Goal: Transaction & Acquisition: Download file/media

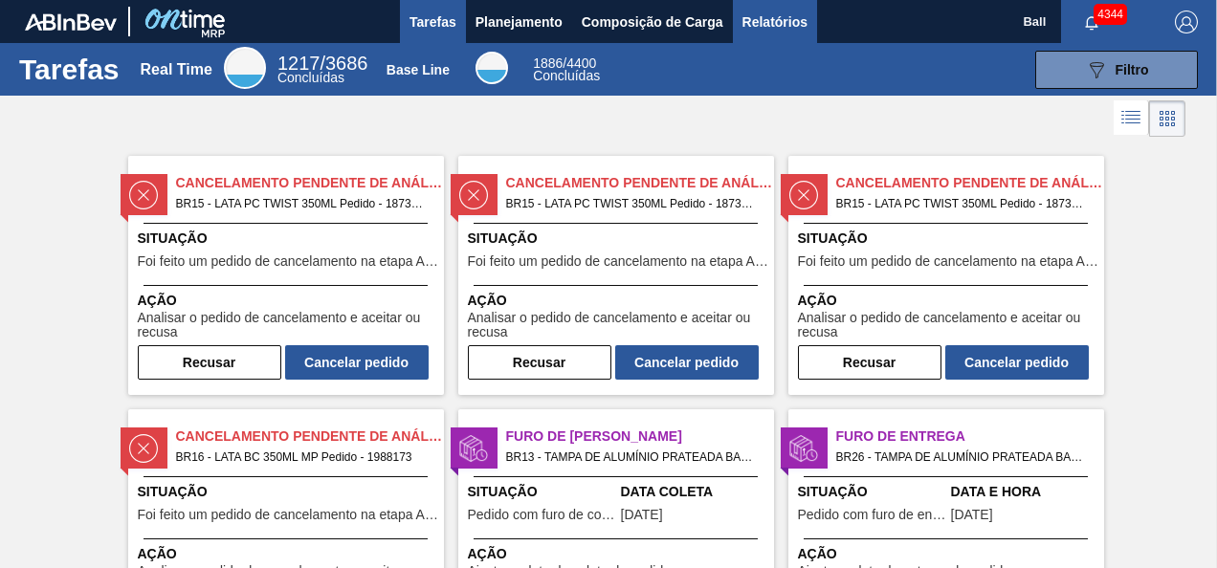
click at [758, 27] on span "Relatórios" at bounding box center [774, 22] width 65 height 23
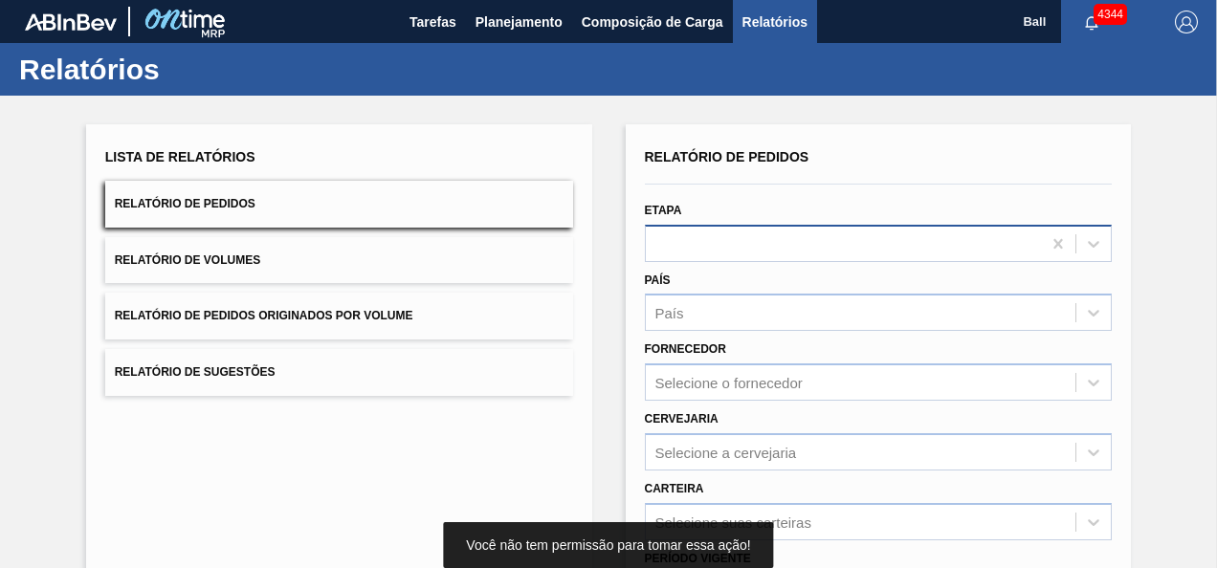
click at [760, 244] on div at bounding box center [844, 244] width 396 height 28
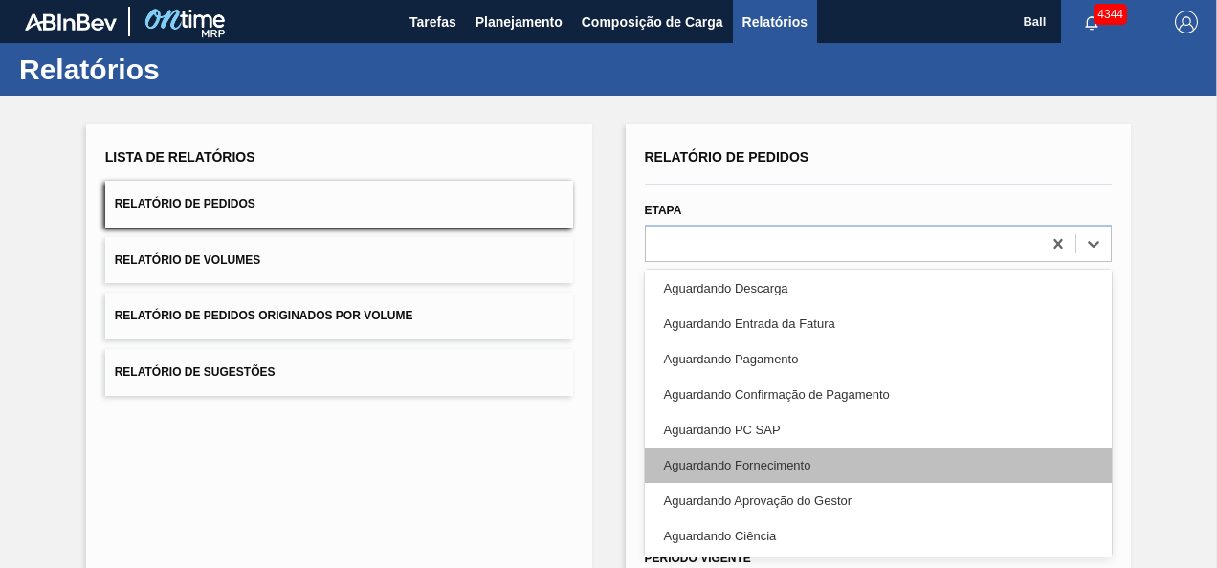
scroll to position [287, 0]
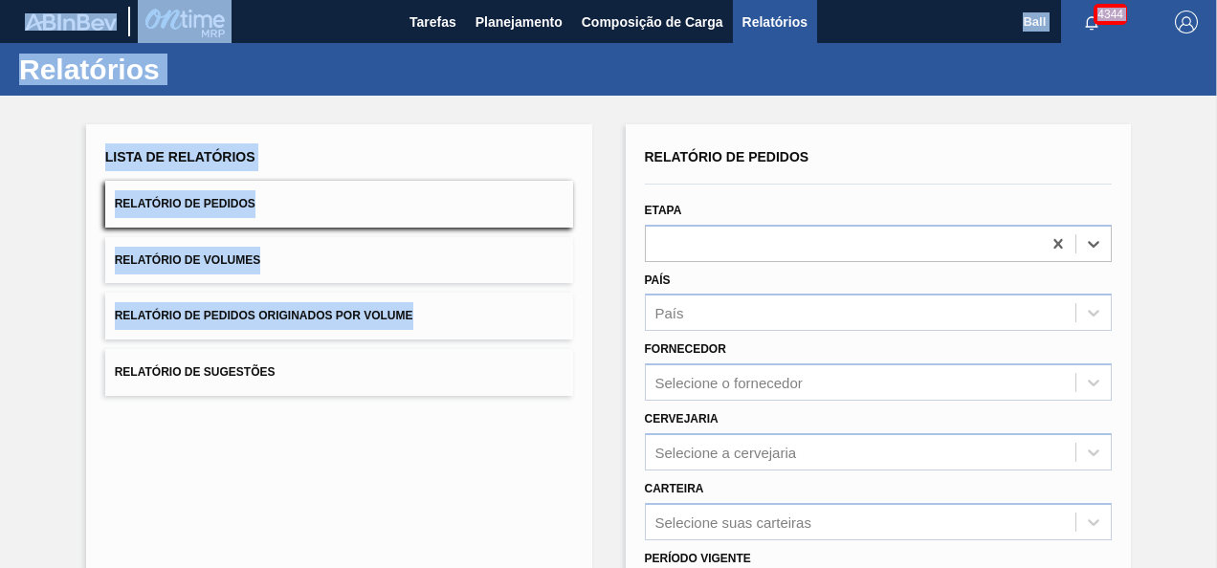
click at [0, 0] on html "Tarefas Planejamento Composição de Carga Relatórios Ball 4344 Marcar todas como…" at bounding box center [608, 0] width 1217 height 0
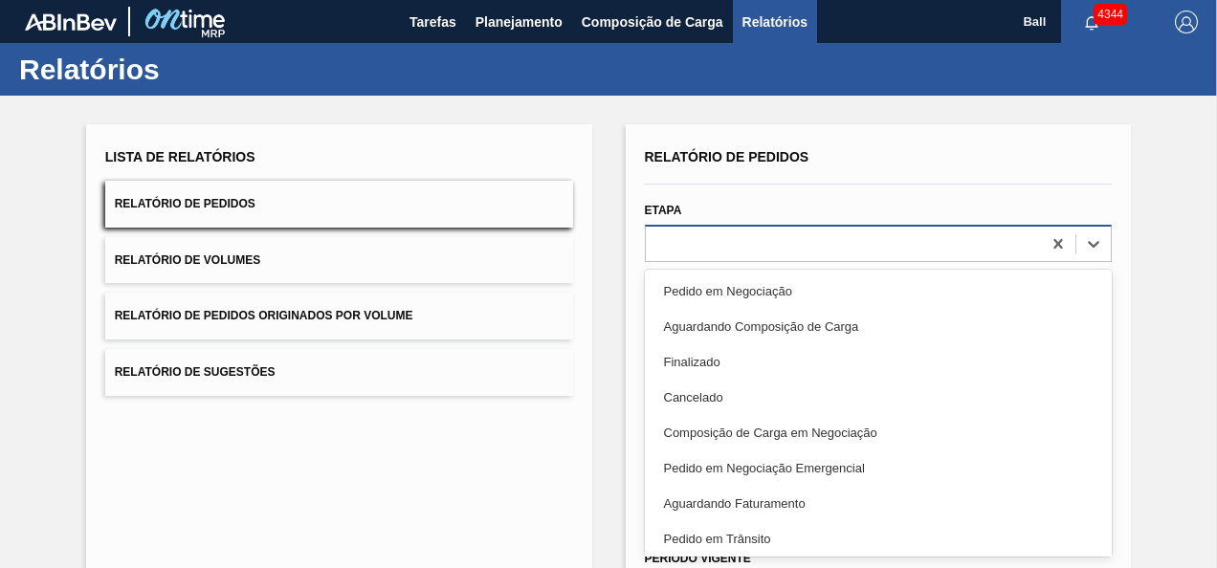
click at [817, 241] on div at bounding box center [844, 244] width 396 height 28
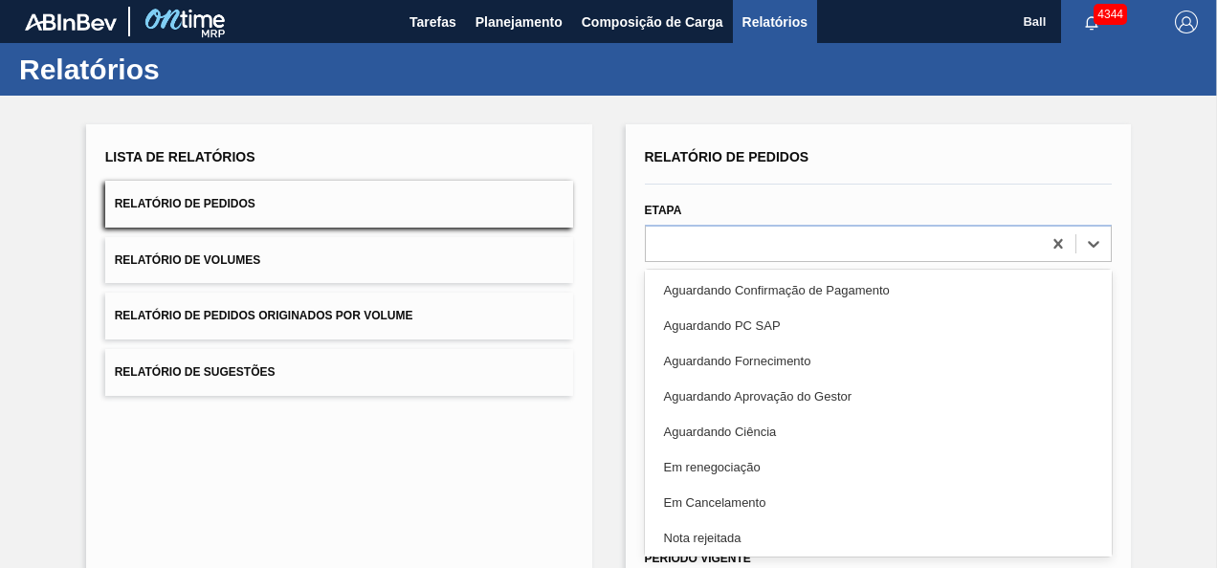
scroll to position [429, 0]
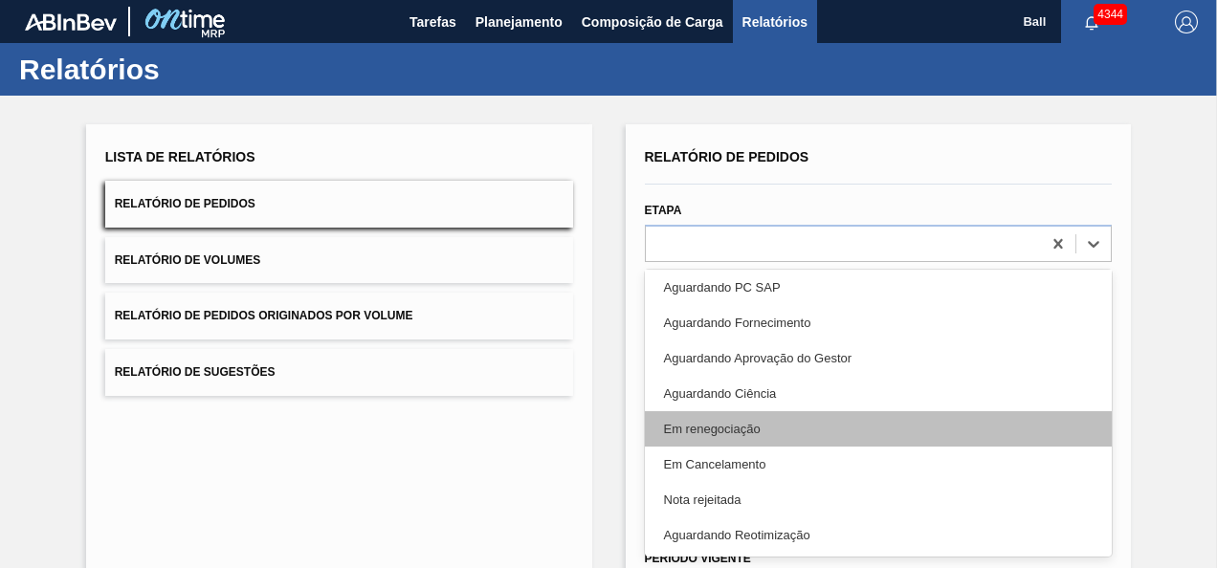
click at [784, 437] on div "Em renegociação" at bounding box center [879, 428] width 468 height 35
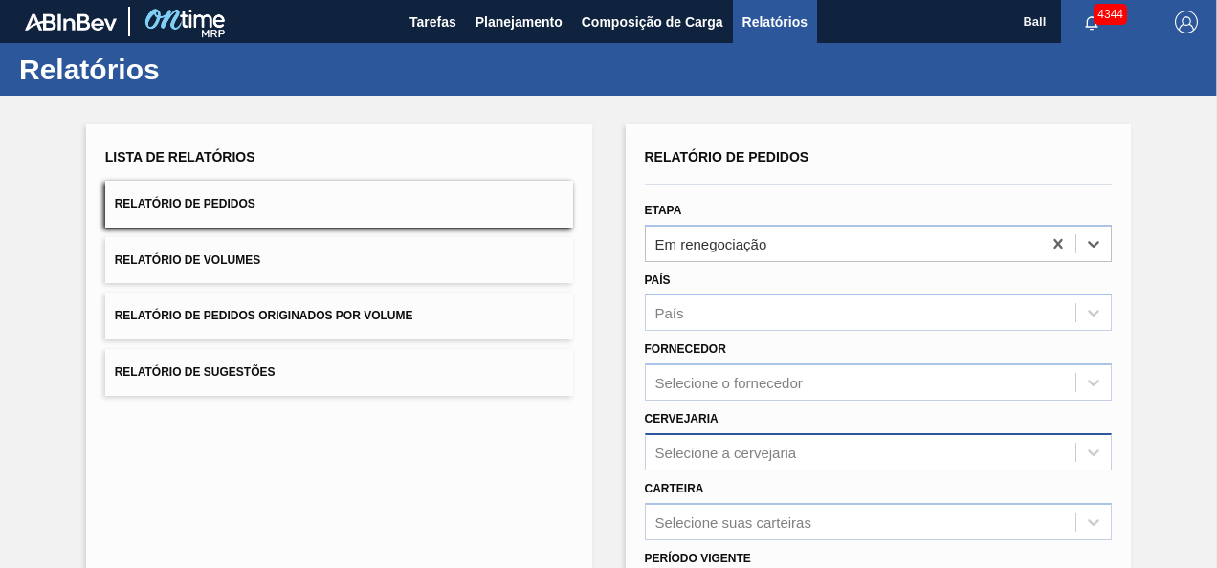
click at [757, 446] on div "Selecione a cervejaria" at bounding box center [879, 451] width 468 height 37
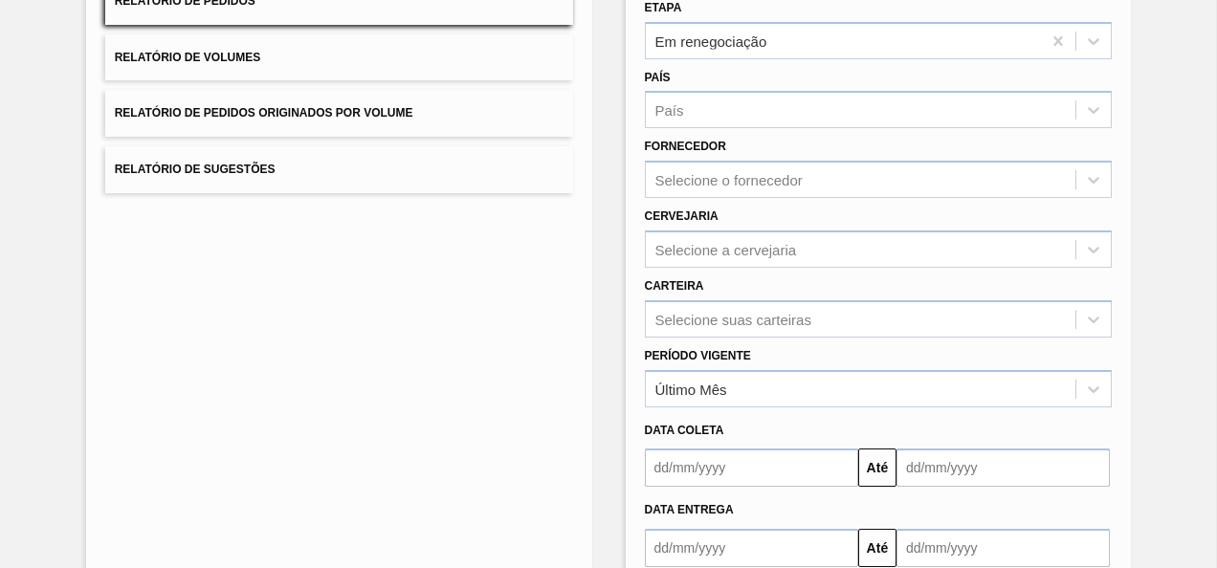
click at [522, 274] on div "Lista de Relatórios Relatório de Pedidos Relatório de Volumes Relatório de Pedi…" at bounding box center [339, 291] width 506 height 738
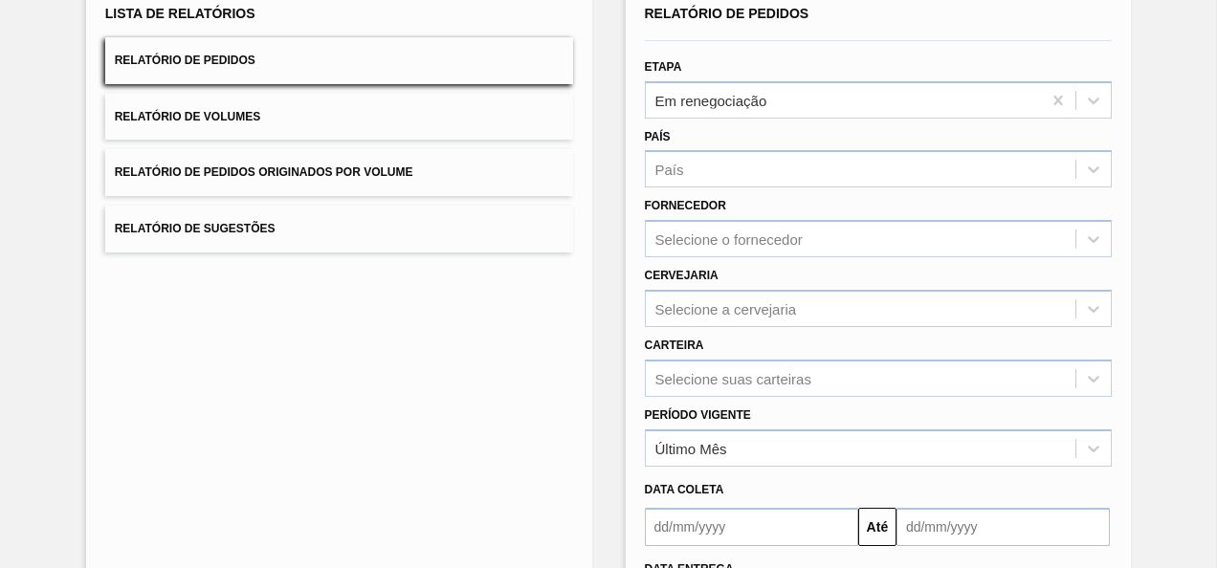
scroll to position [29, 0]
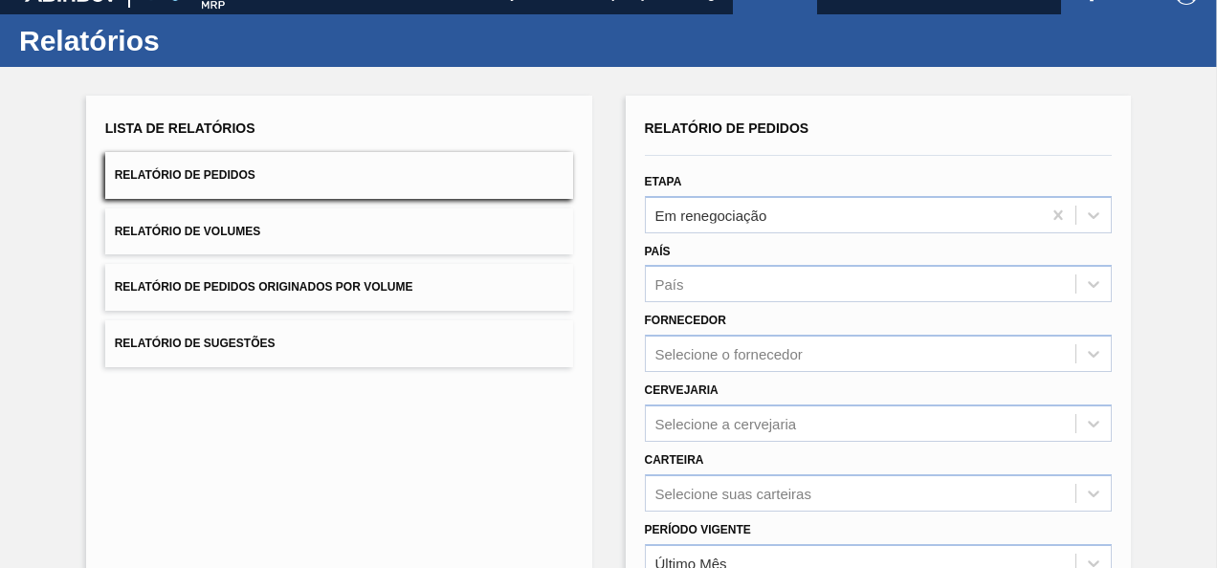
click at [585, 276] on div "Lista de Relatórios Relatório de Pedidos Relatório de Volumes Relatório de Pedi…" at bounding box center [339, 465] width 506 height 738
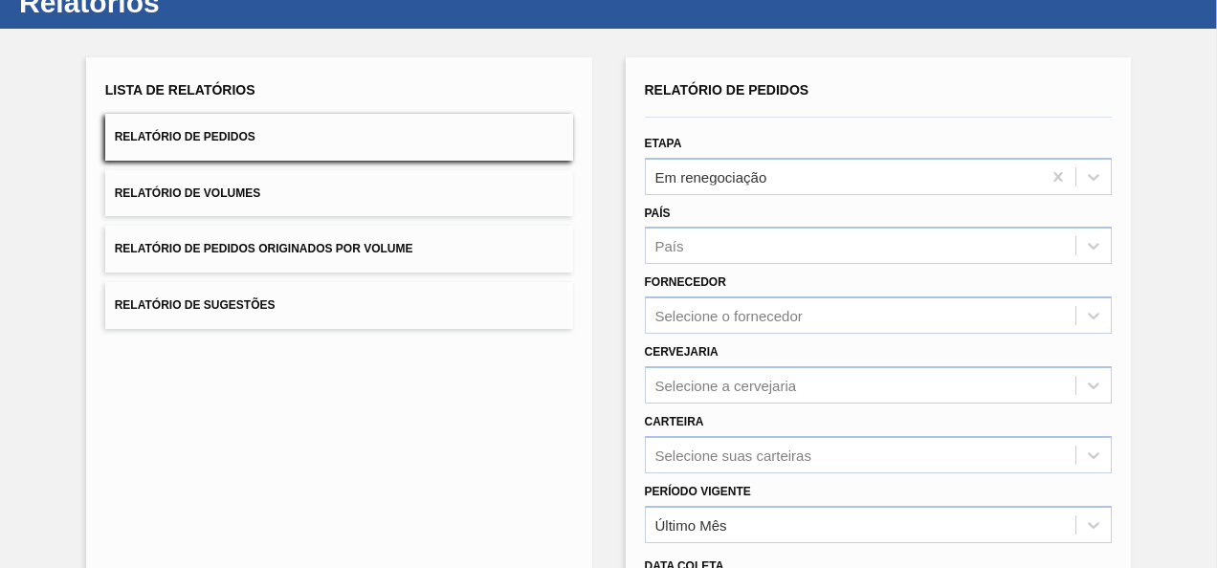
scroll to position [96, 0]
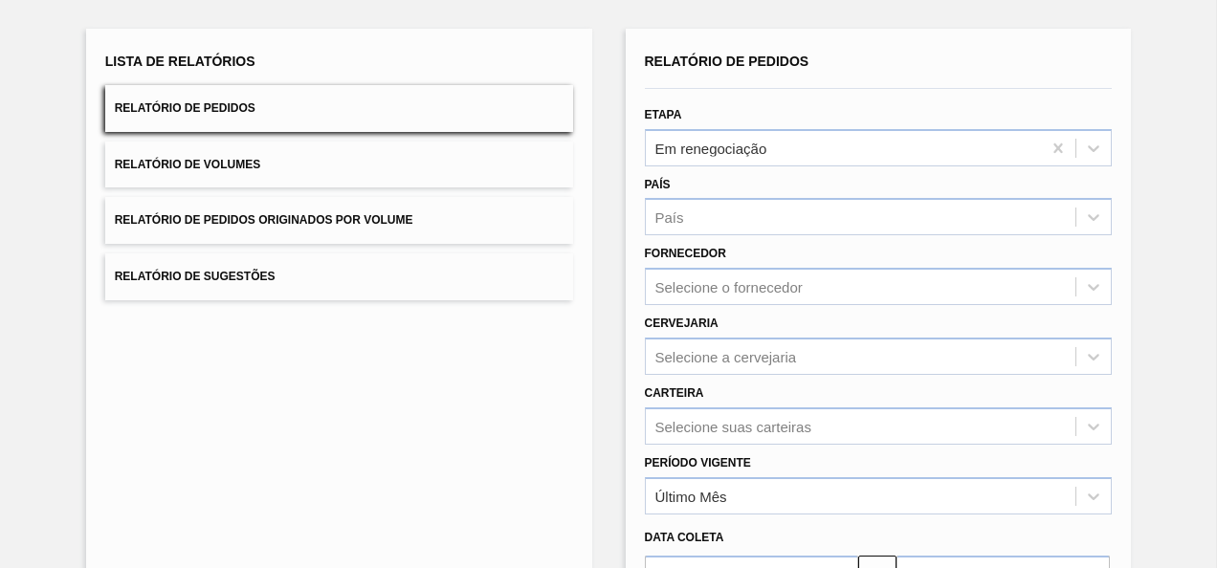
click at [687, 405] on div "Carteira Selecione suas carteiras" at bounding box center [879, 412] width 468 height 65
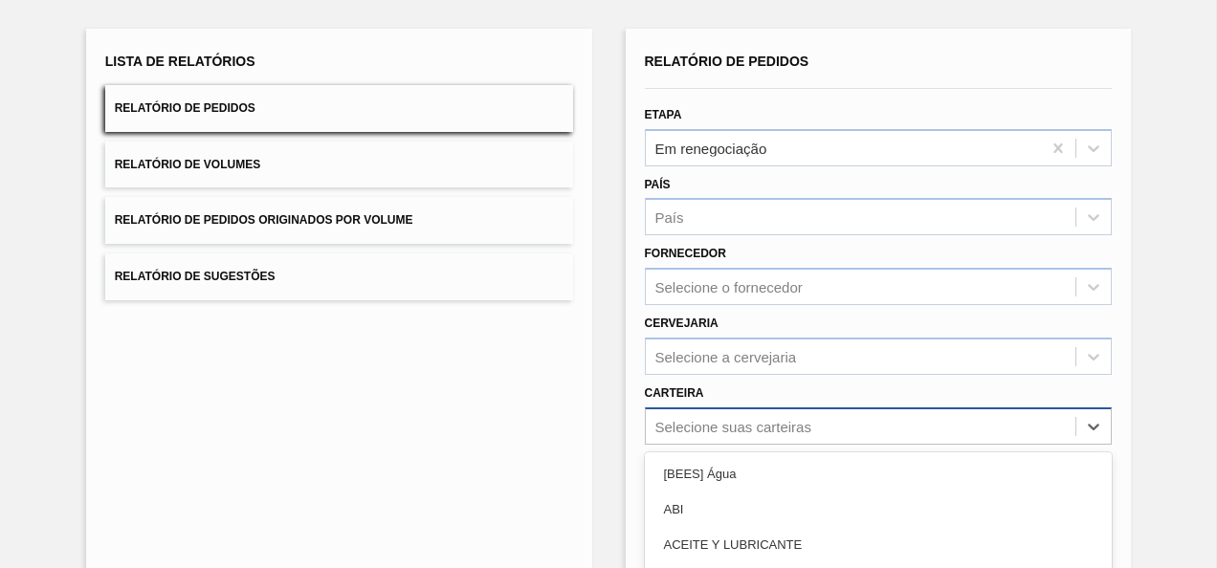
click at [696, 421] on div "option Açúcar Líquido focused, 5 of 101. 101 results available. Use Up and Down…" at bounding box center [879, 426] width 468 height 37
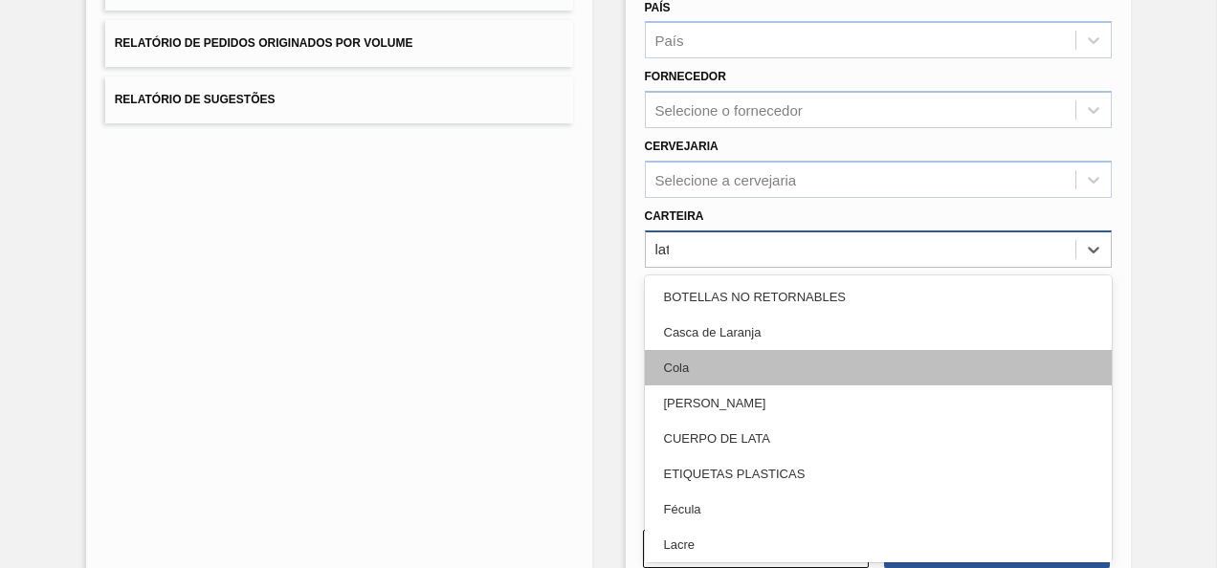
type input "lata"
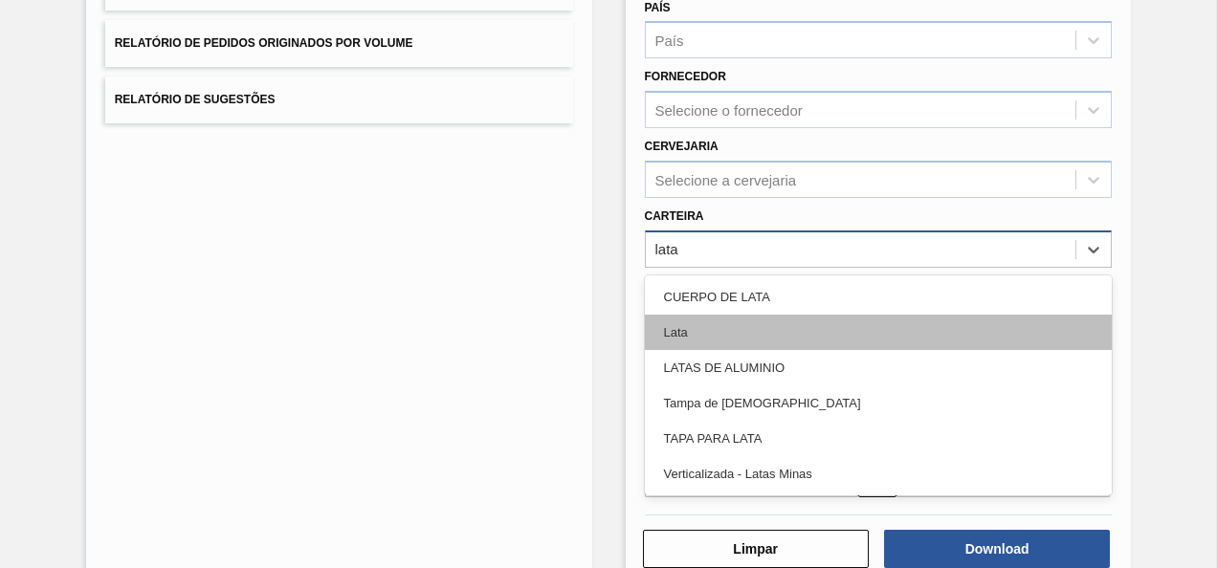
click at [725, 324] on div "Lata" at bounding box center [879, 332] width 468 height 35
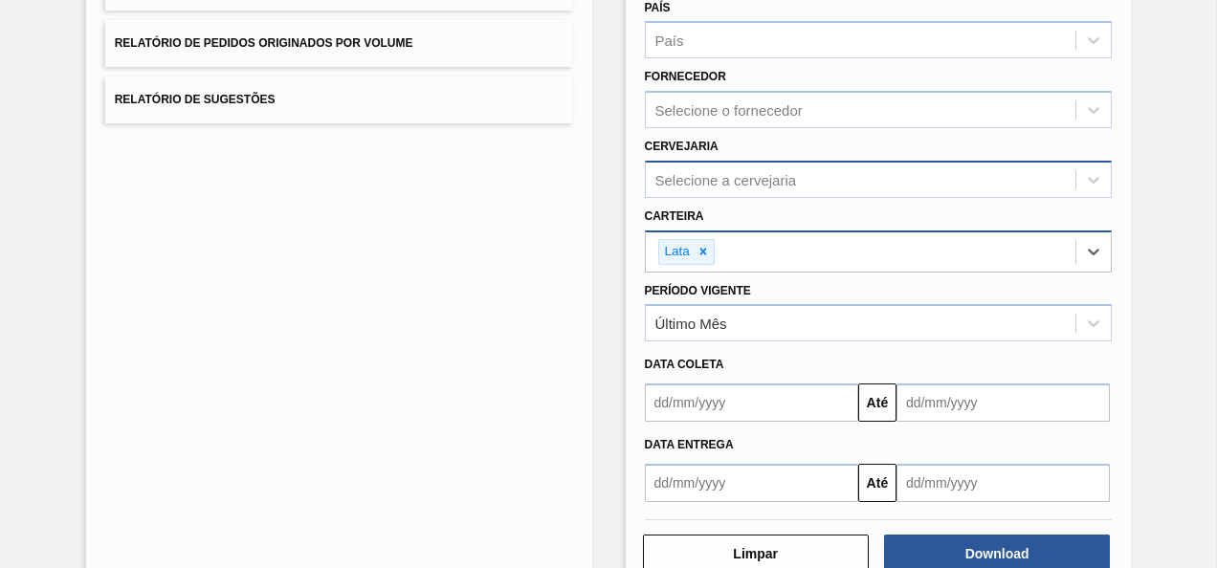
click at [732, 184] on div "Selecione a cervejaria" at bounding box center [726, 179] width 142 height 16
type input "lages"
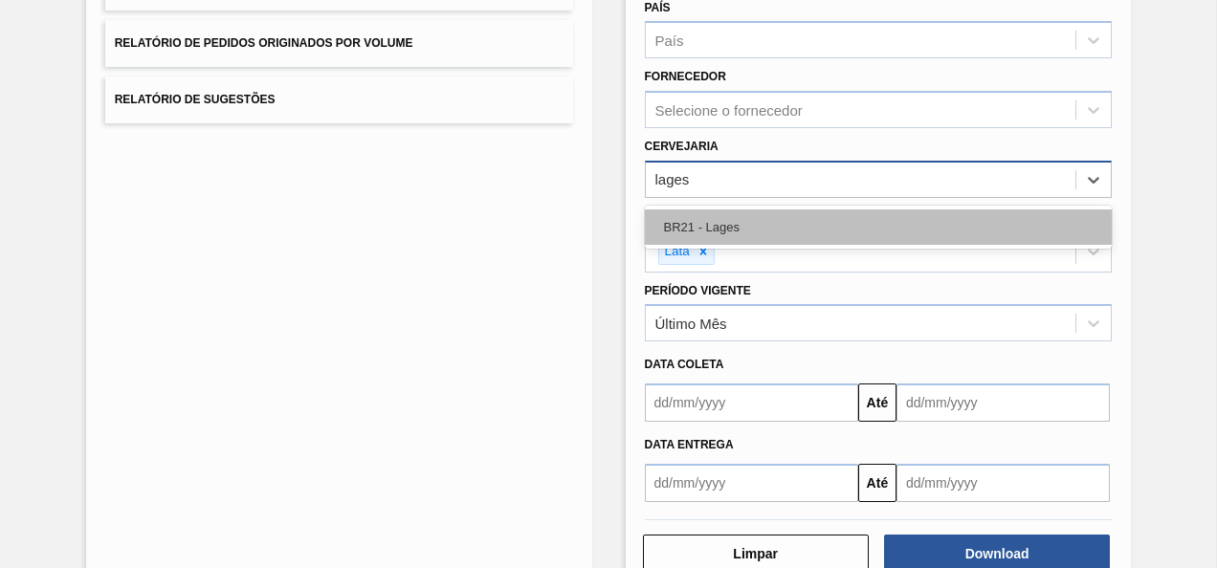
click at [708, 233] on div "BR21 - Lages" at bounding box center [879, 227] width 468 height 35
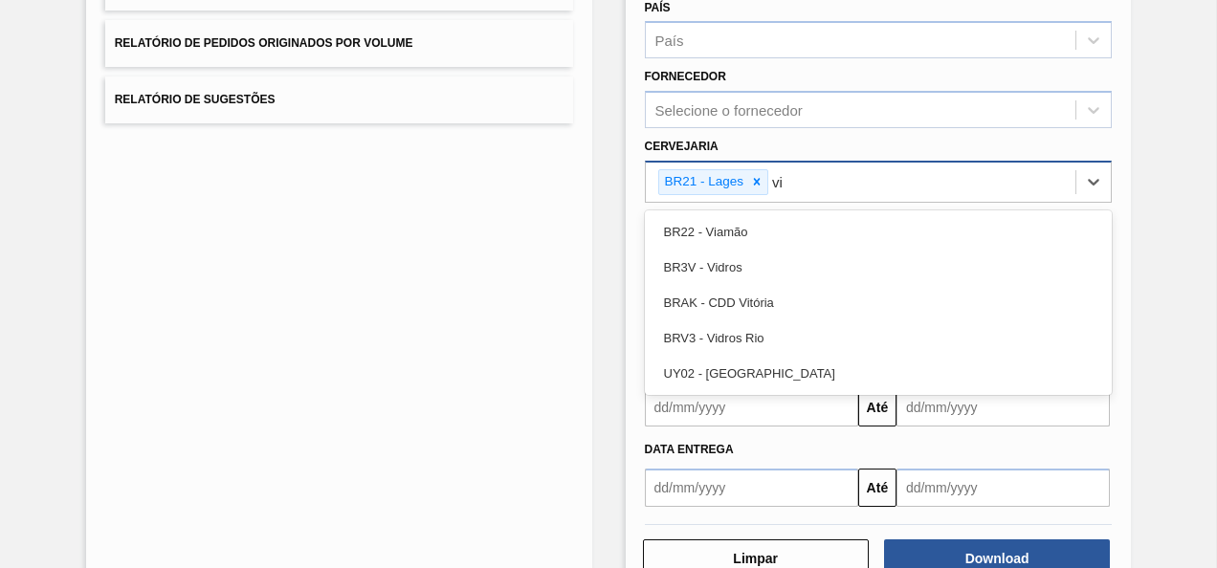
type input "via"
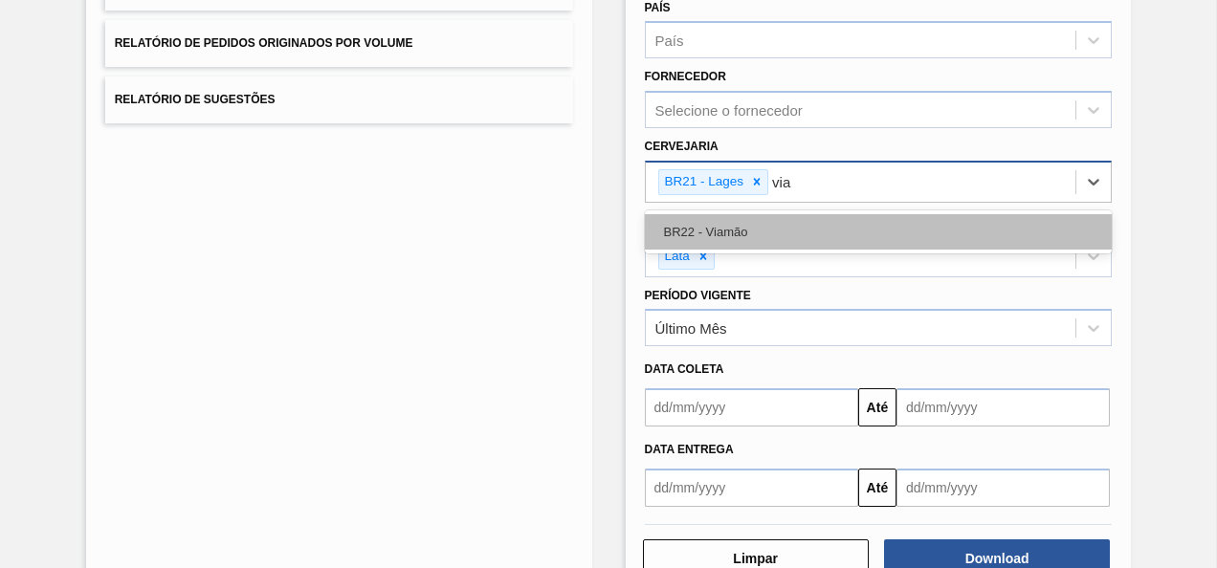
click at [834, 216] on div "BR22 - Viamão" at bounding box center [879, 231] width 468 height 35
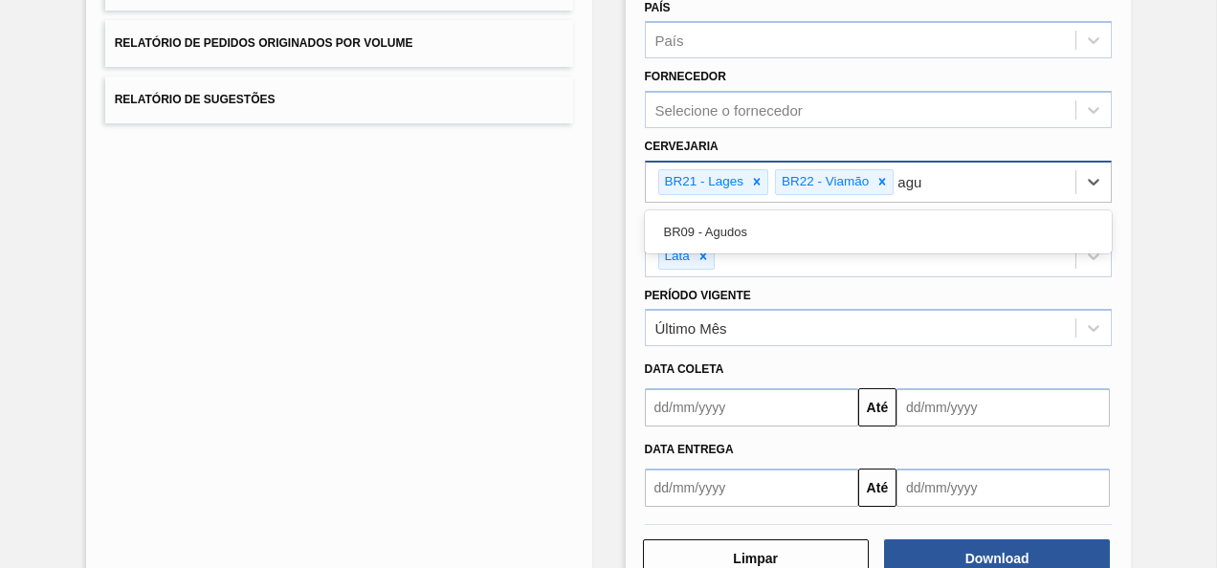
type input "agud"
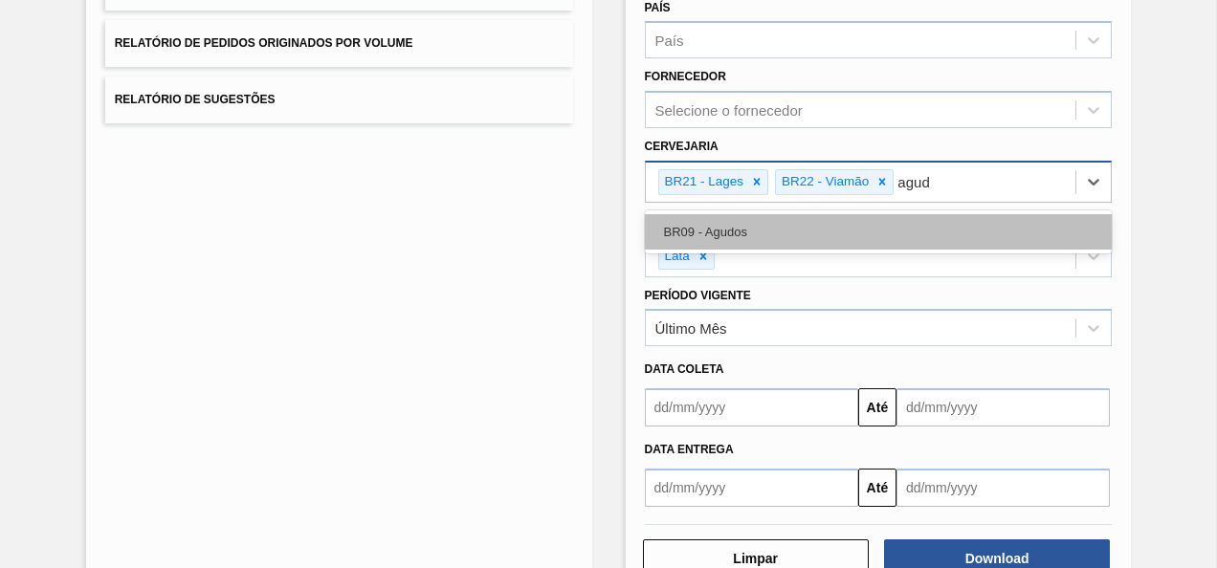
click at [778, 241] on div "BR09 - Agudos" at bounding box center [879, 231] width 468 height 35
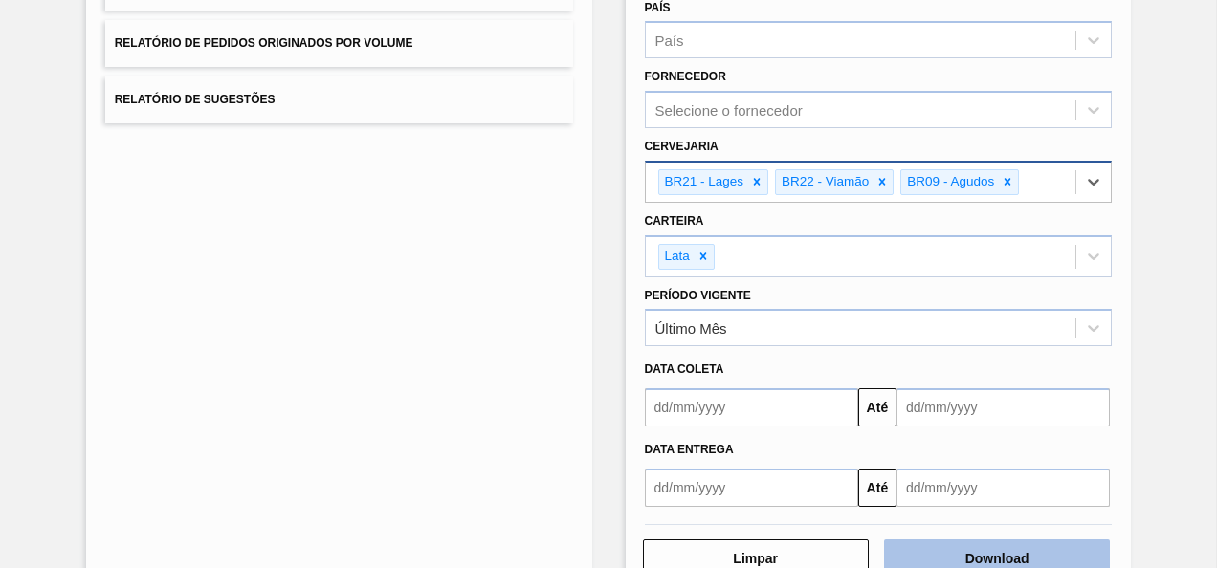
click at [983, 535] on button "Download" at bounding box center [997, 559] width 226 height 38
